Goal: Information Seeking & Learning: Learn about a topic

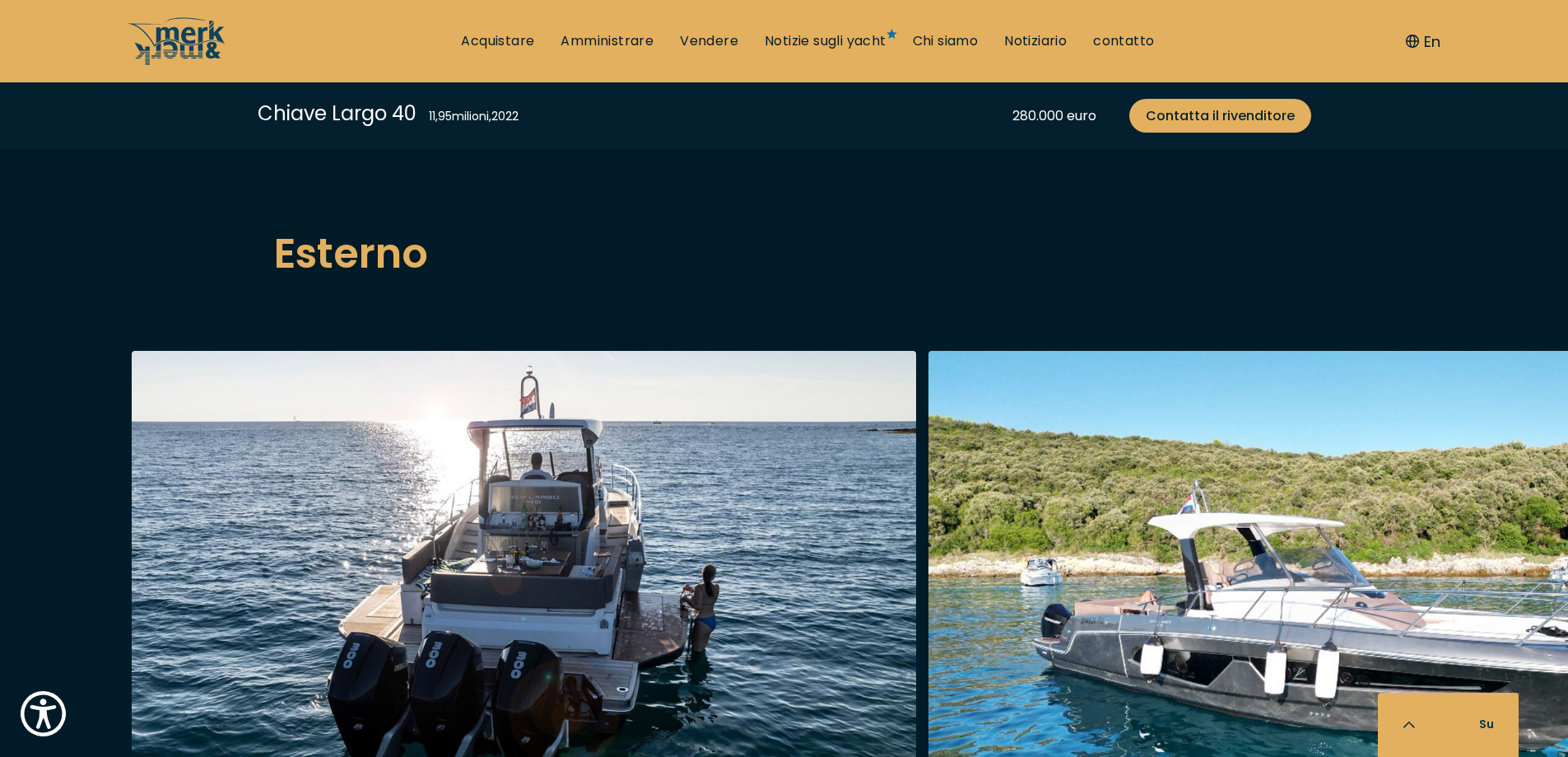
scroll to position [1976, 0]
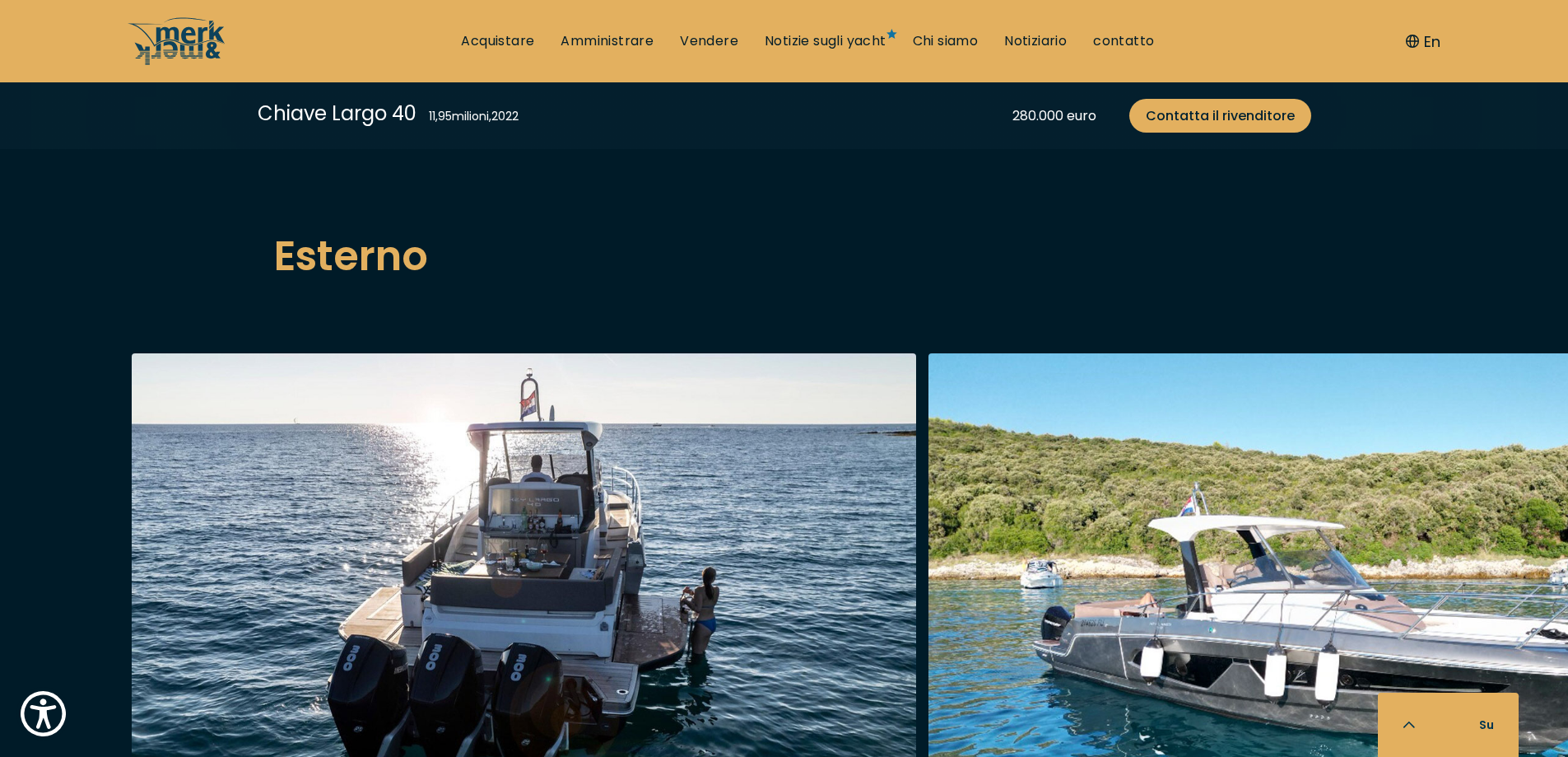
click at [1079, 568] on img "button" at bounding box center [1320, 616] width 784 height 527
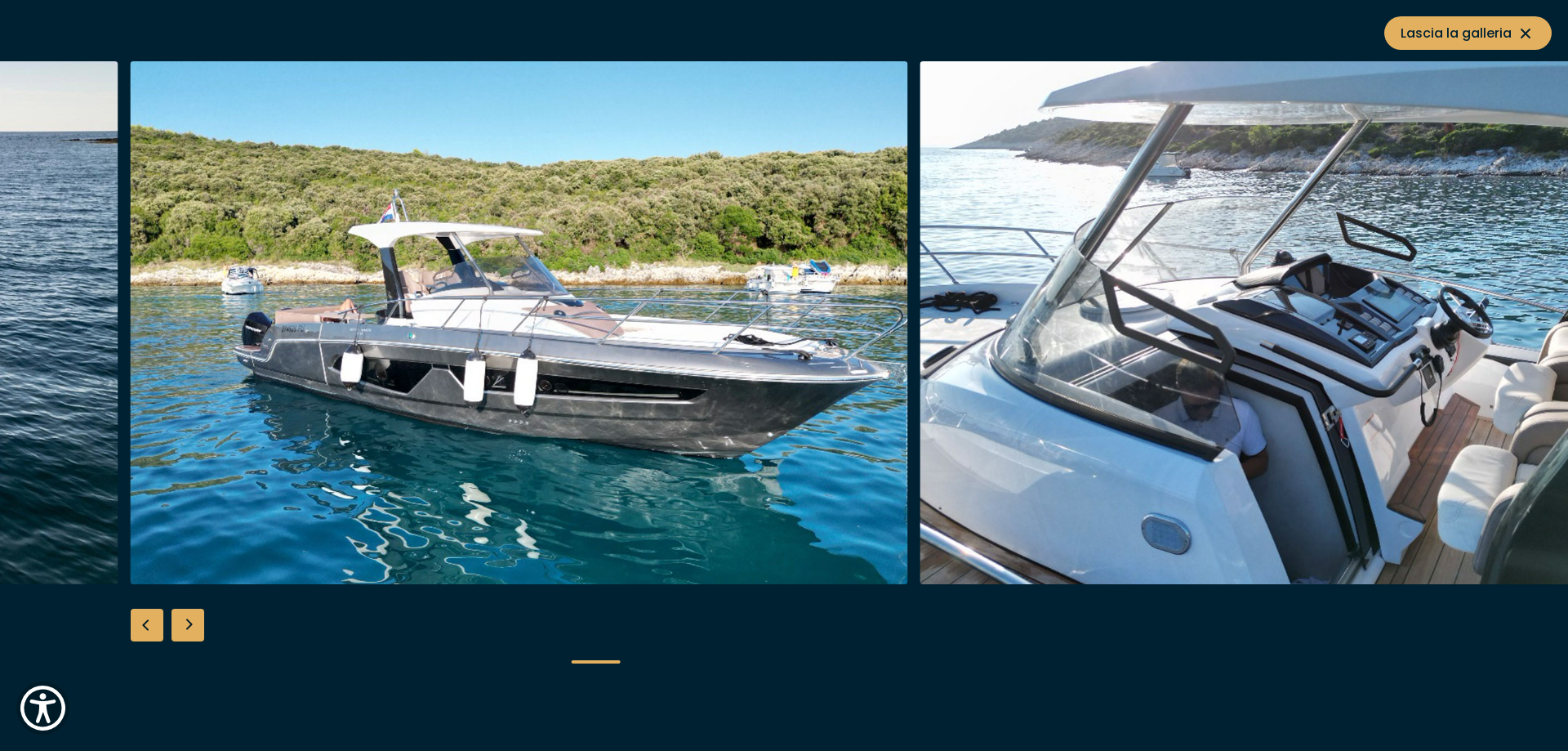
click at [197, 628] on div "Diapositiva successiva" at bounding box center [188, 625] width 33 height 33
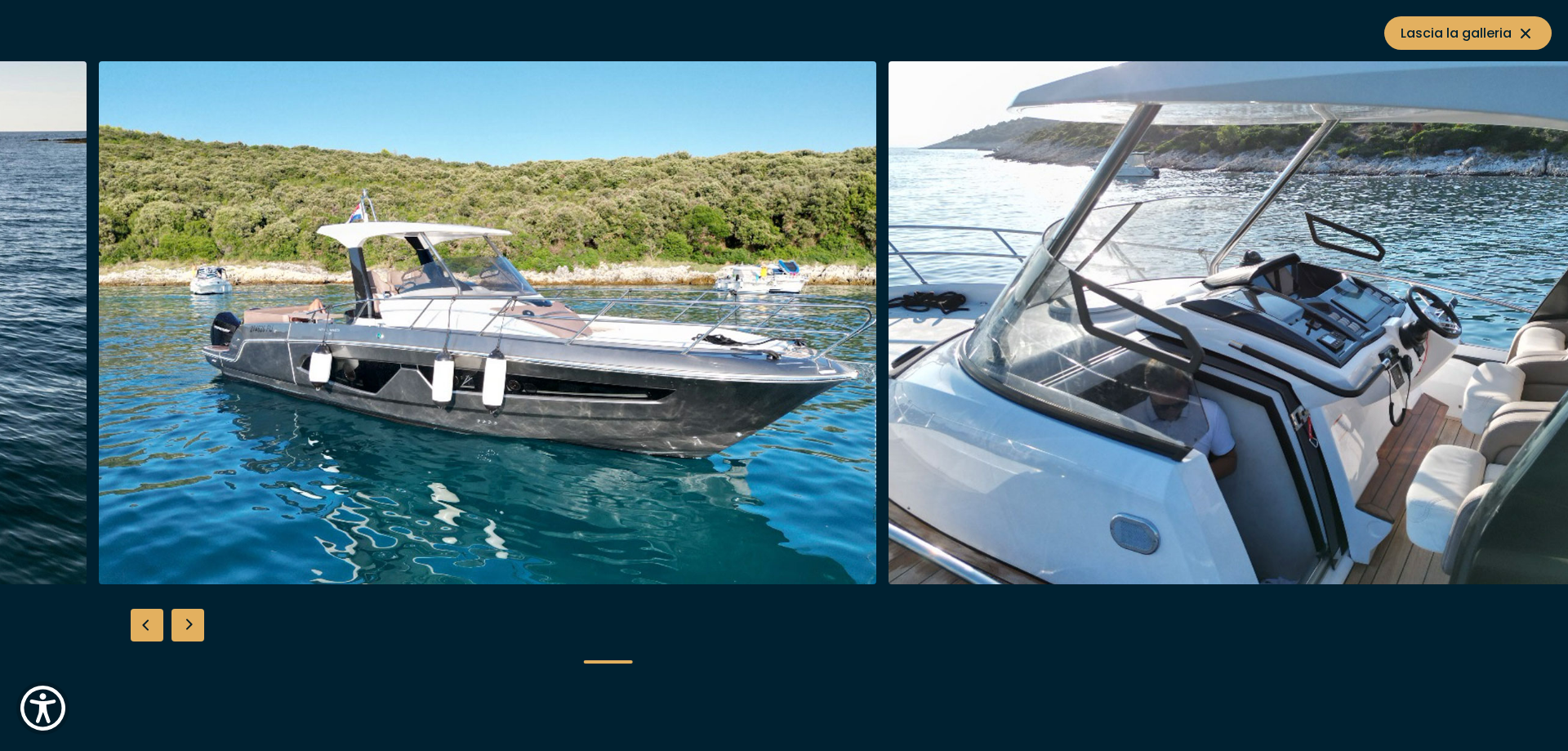
click at [197, 628] on div "Diapositiva successiva" at bounding box center [188, 625] width 33 height 33
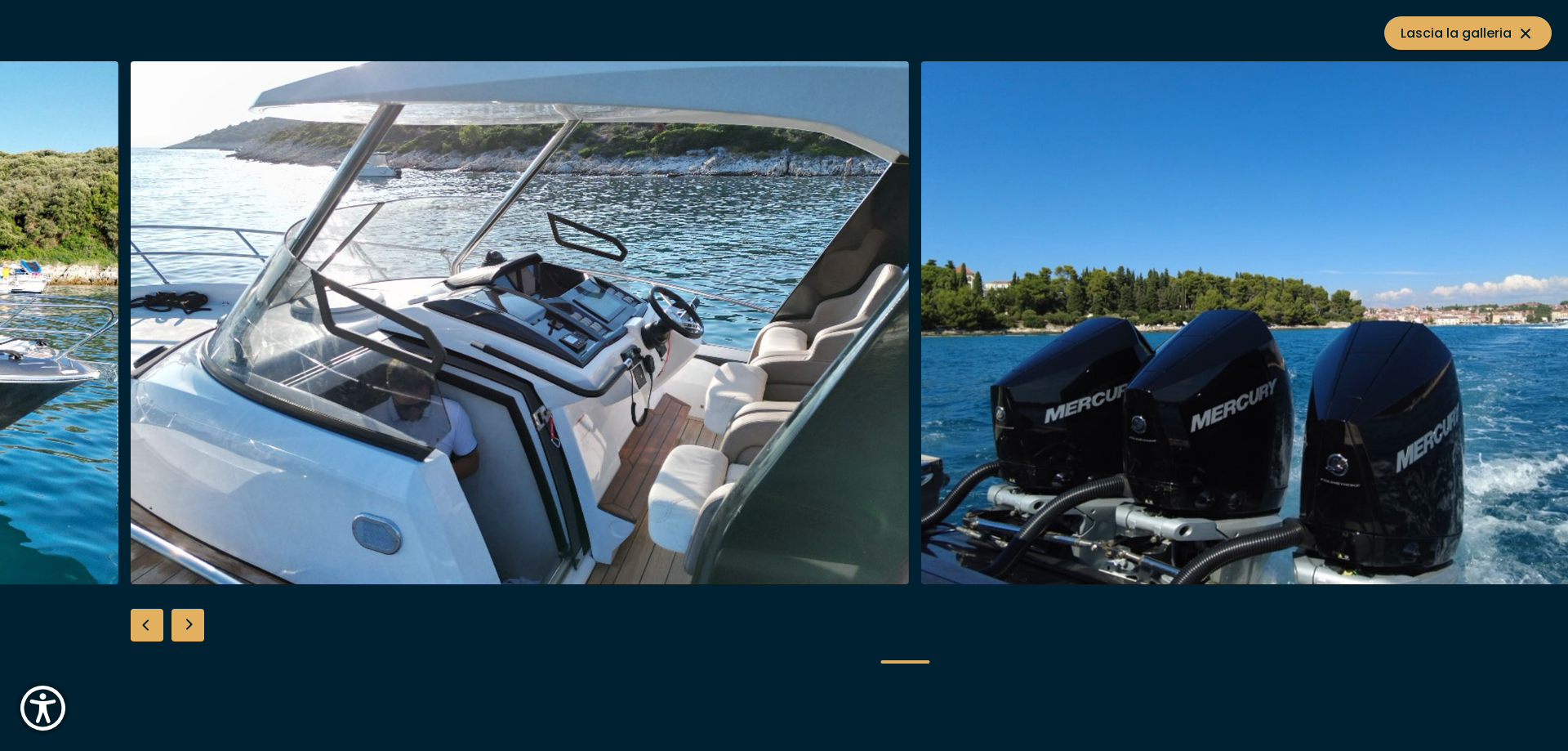
click at [197, 628] on div "Diapositiva successiva" at bounding box center [188, 625] width 33 height 33
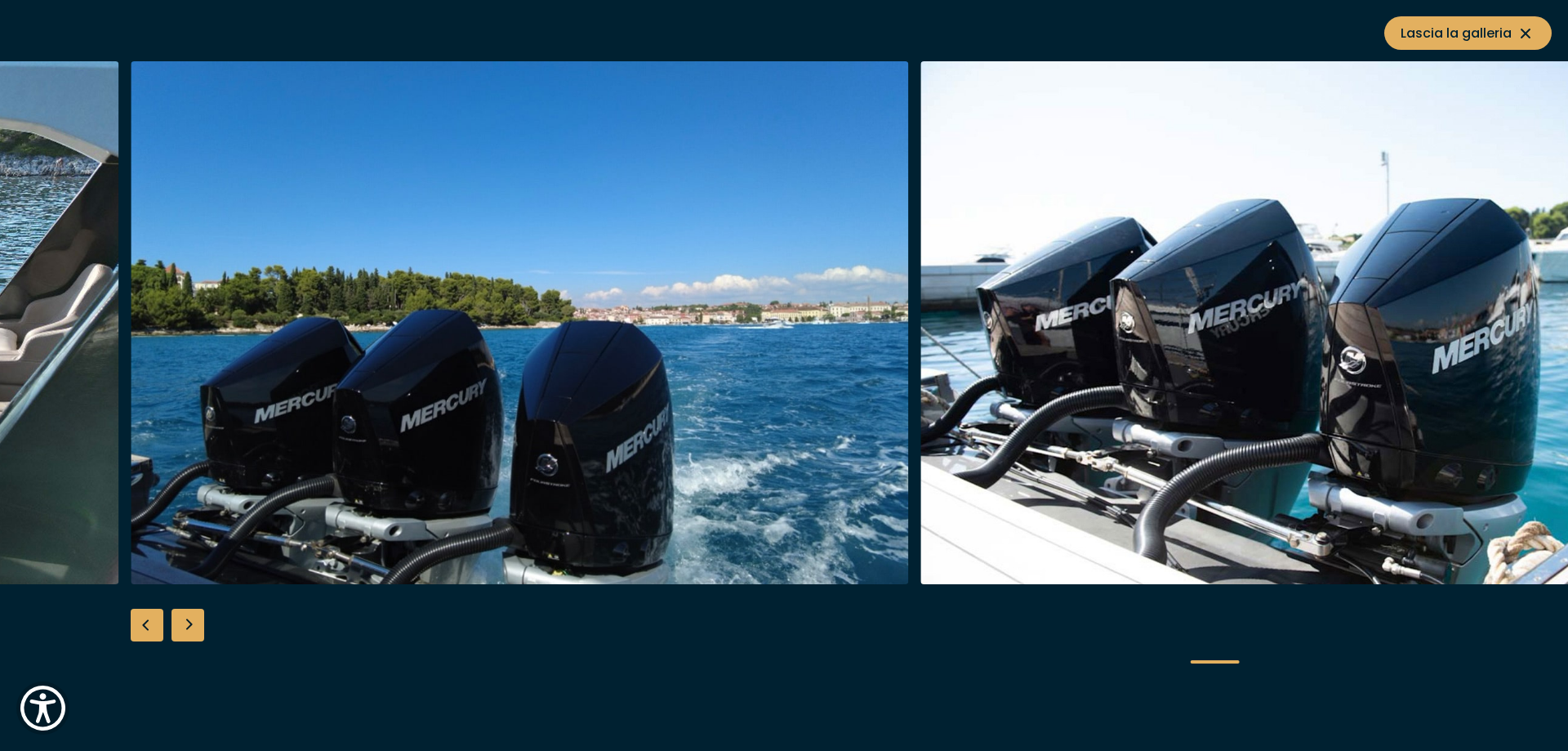
click at [197, 628] on div "Diapositiva successiva" at bounding box center [188, 625] width 33 height 33
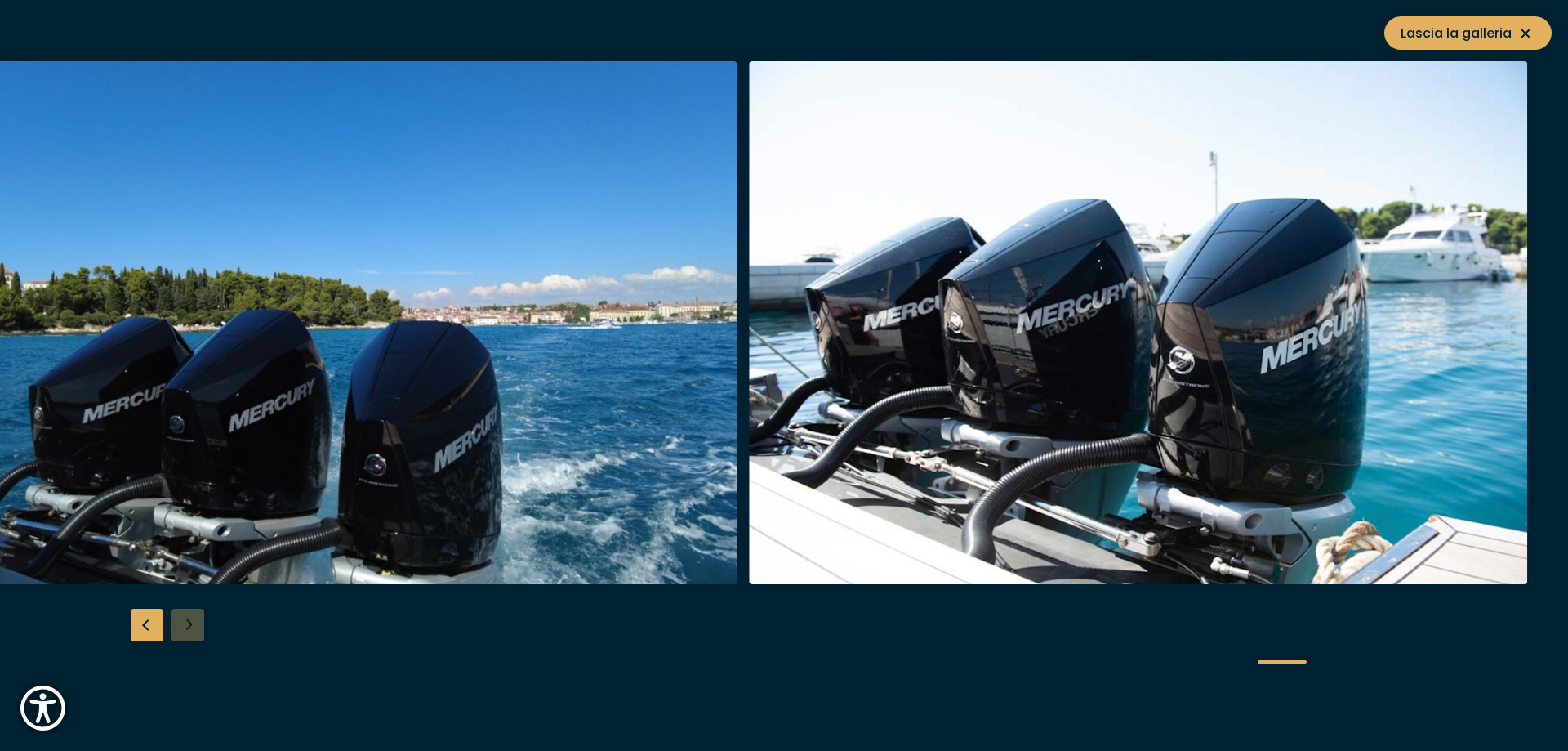
click at [197, 628] on div at bounding box center [784, 375] width 1568 height 629
click at [144, 623] on div "Diapositiva precedente" at bounding box center [147, 625] width 33 height 33
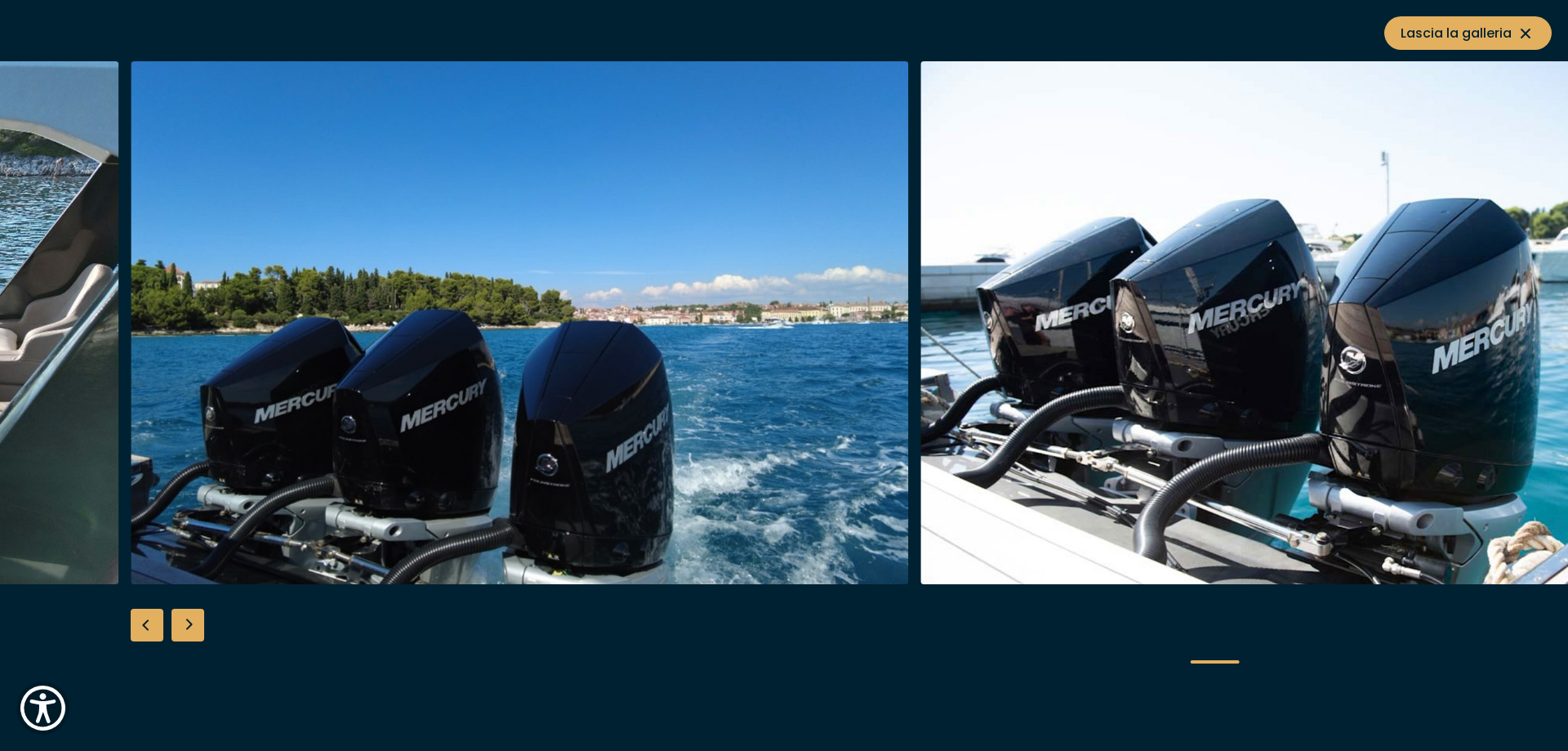
click at [144, 623] on div "Diapositiva precedente" at bounding box center [147, 625] width 33 height 33
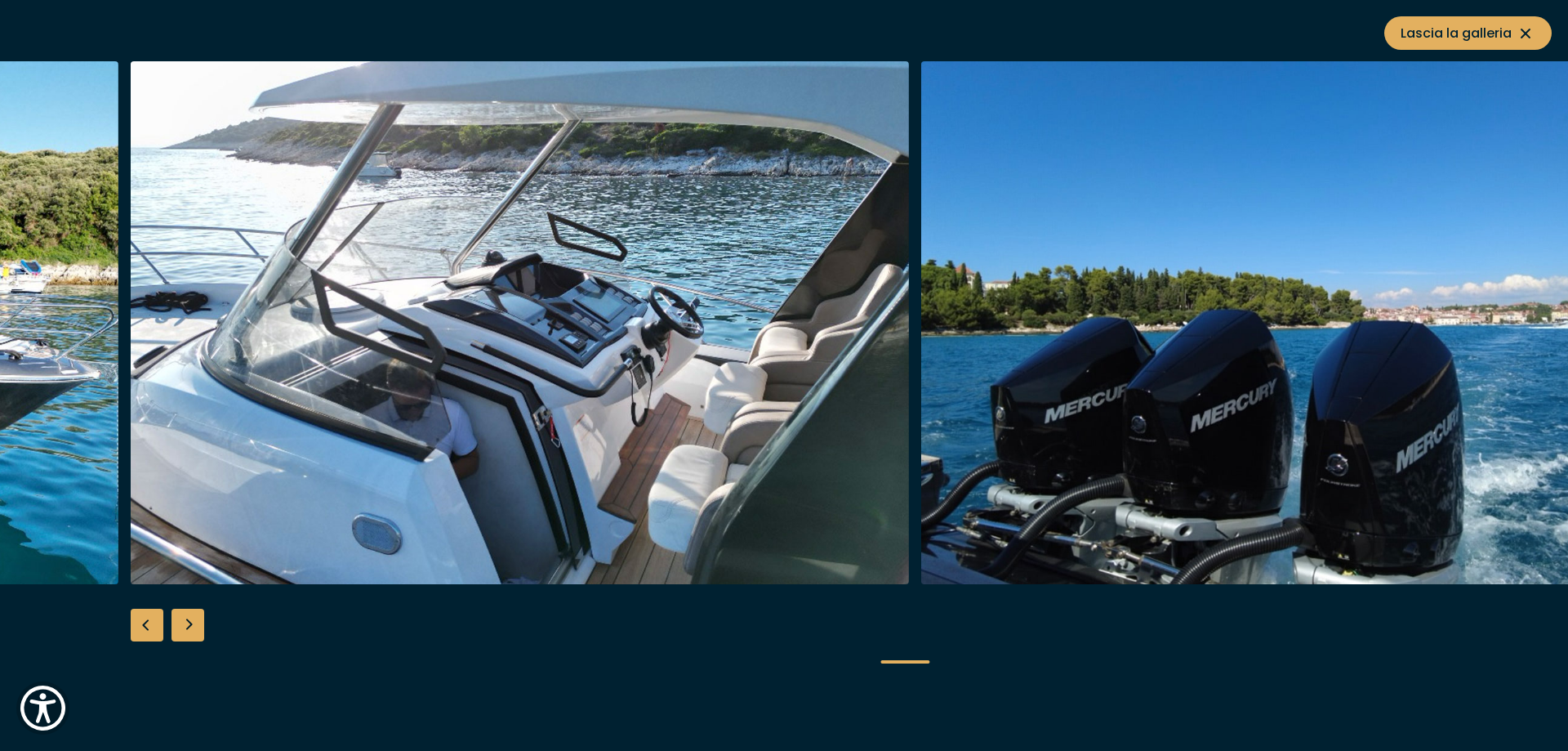
click at [144, 623] on div "Diapositiva precedente" at bounding box center [147, 625] width 33 height 33
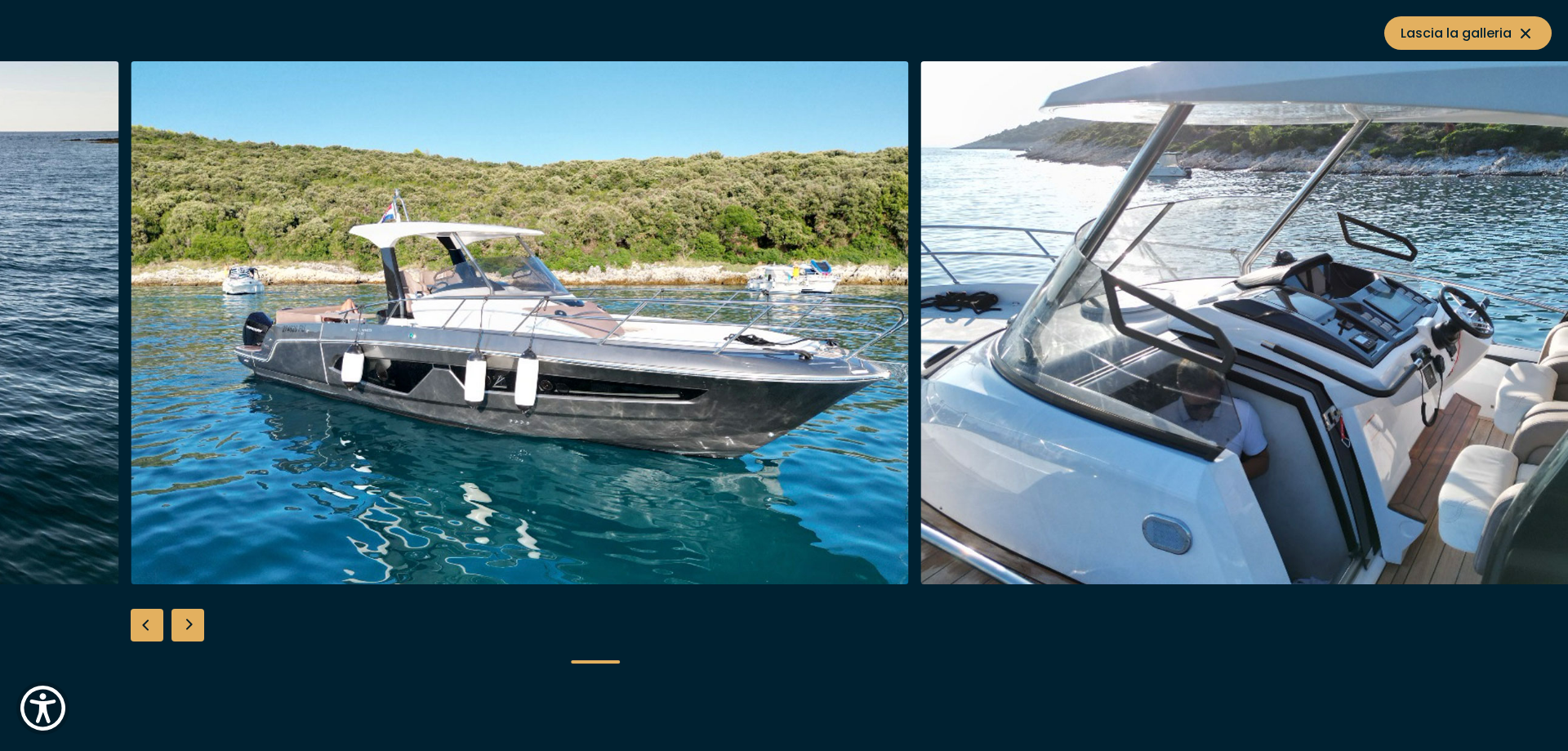
click at [144, 623] on div "Diapositiva precedente" at bounding box center [147, 625] width 33 height 33
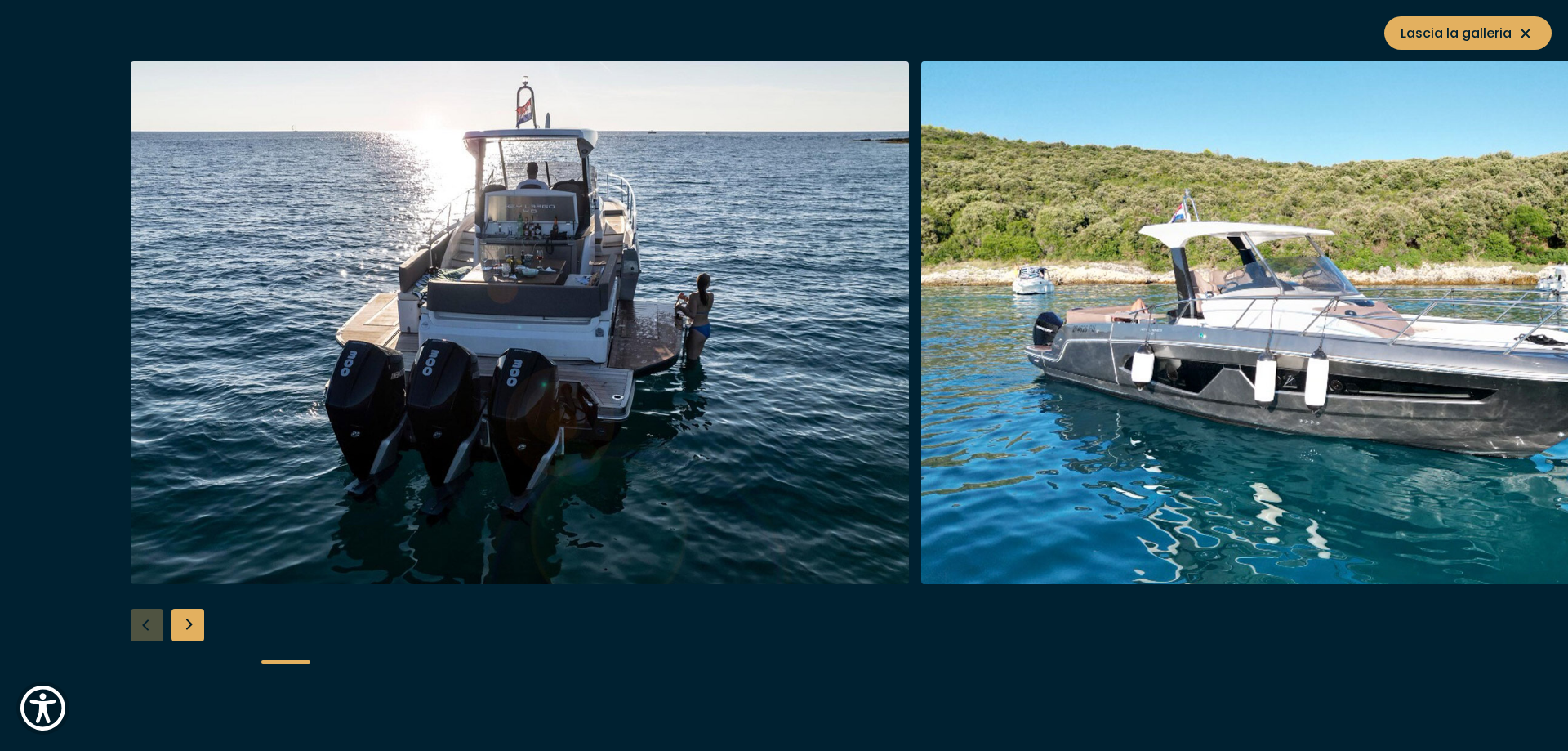
click at [144, 623] on div at bounding box center [784, 375] width 1568 height 629
click at [1513, 24] on span "Lascia la galleria" at bounding box center [1467, 33] width 135 height 21
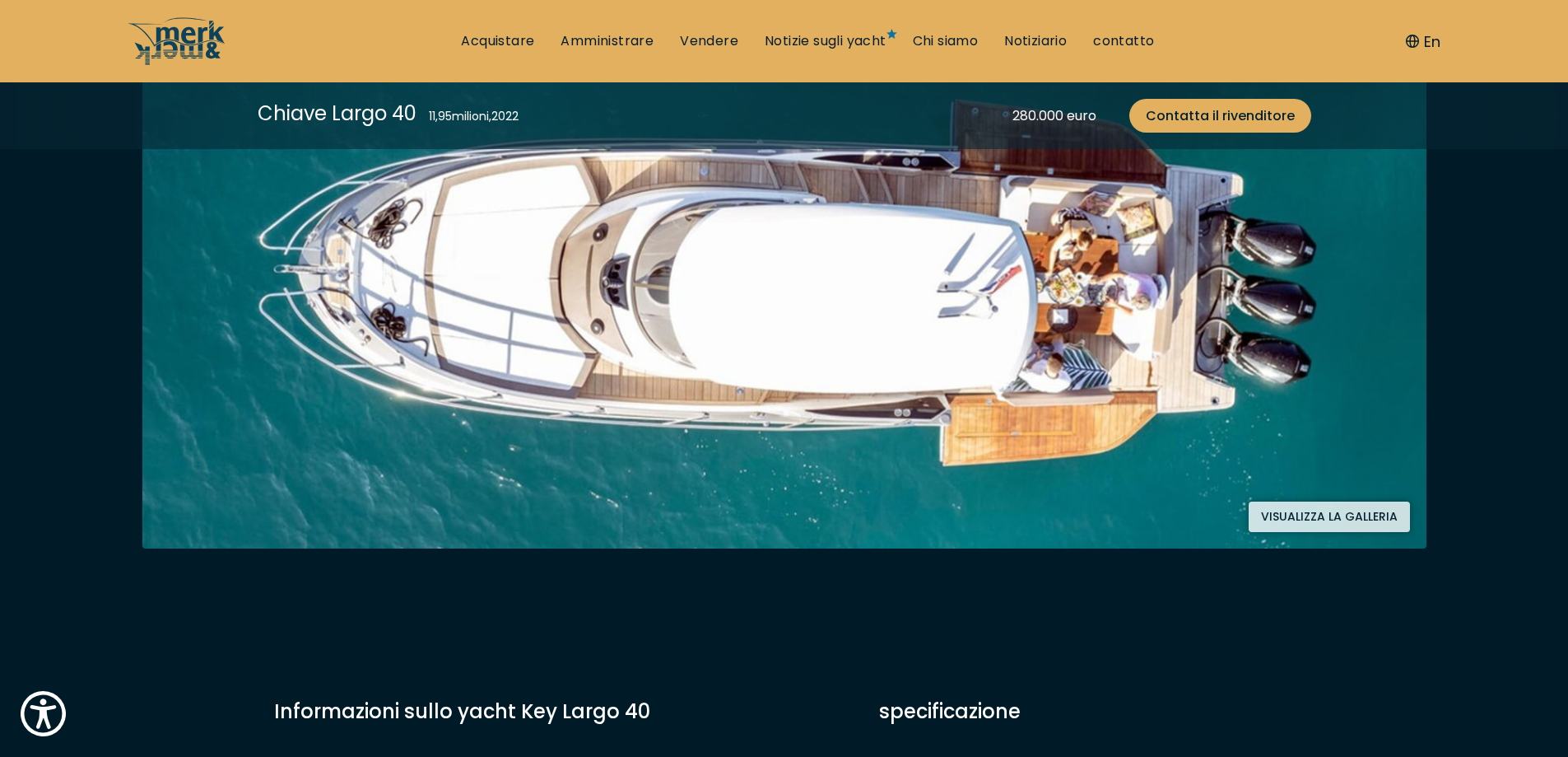
scroll to position [0, 0]
